Goal: Task Accomplishment & Management: Manage account settings

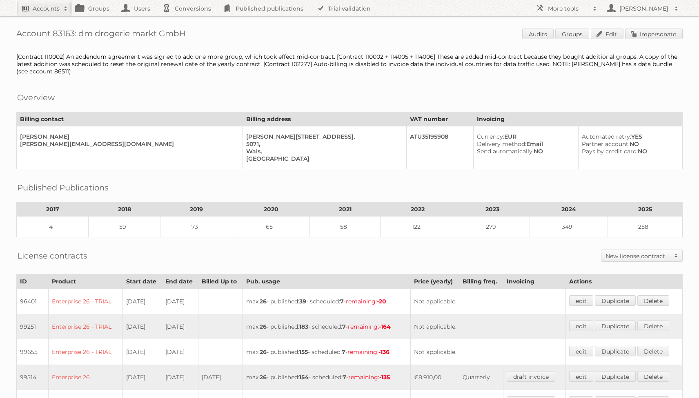
click at [50, 8] on h2 "Accounts" at bounding box center [46, 8] width 27 height 8
click at [421, 36] on h1 "Account 83163: dm drogerie markt GmbH Audits Groups Edit Impersonate" at bounding box center [349, 35] width 666 height 12
click at [570, 35] on link "Groups" at bounding box center [572, 34] width 34 height 11
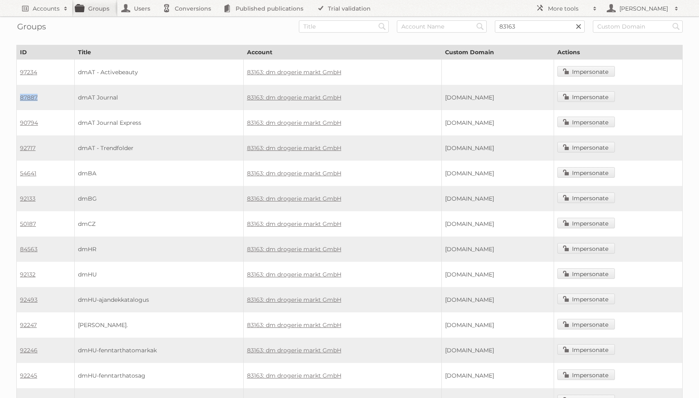
drag, startPoint x: 47, startPoint y: 100, endPoint x: 18, endPoint y: 98, distance: 28.2
click at [18, 98] on td "87887" at bounding box center [46, 97] width 58 height 25
copy link "87887"
click at [59, 9] on h2 "Accounts" at bounding box center [46, 8] width 27 height 8
click at [53, 10] on h2 "Accounts" at bounding box center [46, 8] width 27 height 8
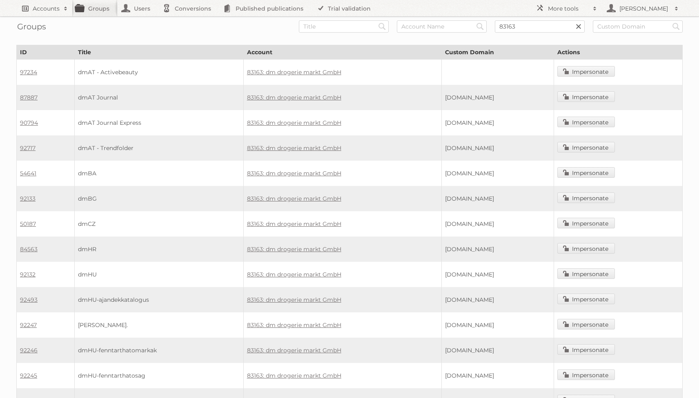
scroll to position [10, 0]
